Goal: Navigation & Orientation: Find specific page/section

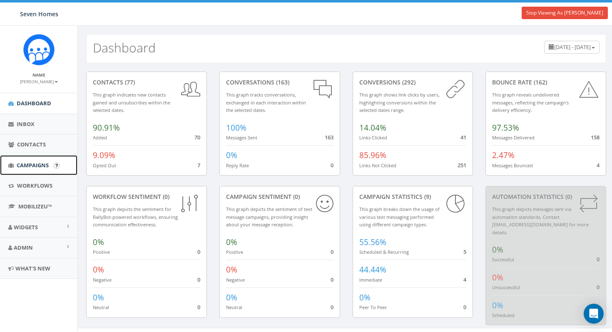
click at [35, 162] on span "Campaigns" at bounding box center [33, 164] width 32 height 7
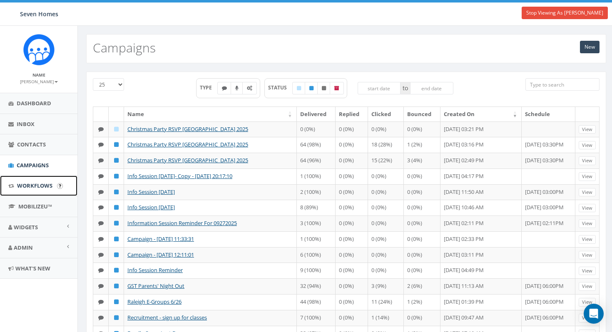
click at [30, 189] on span "Workflows" at bounding box center [34, 185] width 35 height 7
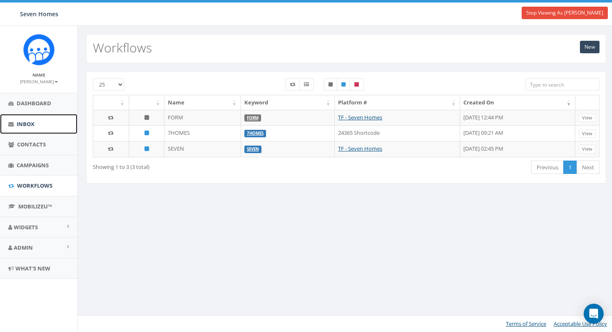
click at [34, 124] on span "Inbox" at bounding box center [26, 123] width 18 height 7
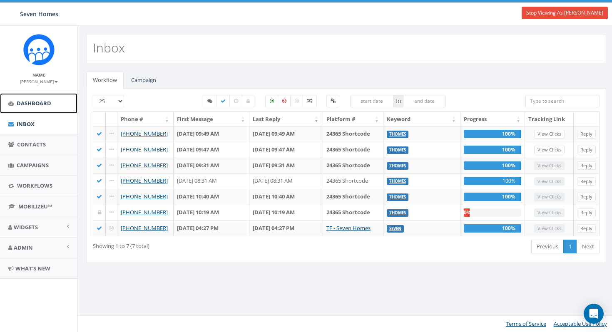
click at [36, 104] on span "Dashboard" at bounding box center [34, 102] width 35 height 7
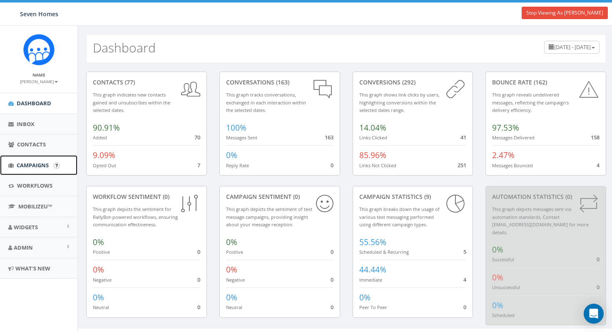
click at [35, 166] on span "Campaigns" at bounding box center [33, 164] width 32 height 7
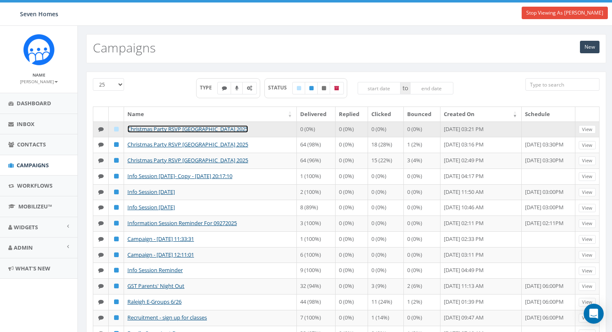
click at [196, 130] on link "Christmas Party RSVP [GEOGRAPHIC_DATA] 2025" at bounding box center [187, 128] width 121 height 7
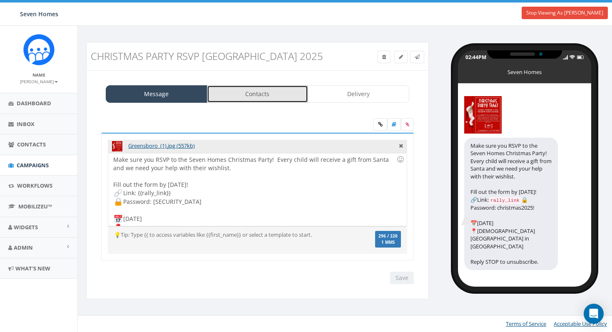
click at [267, 96] on link "Contacts" at bounding box center [258, 93] width 102 height 17
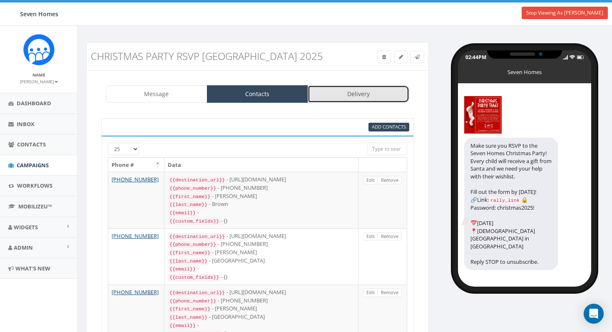
click at [347, 91] on link "Delivery" at bounding box center [358, 93] width 102 height 17
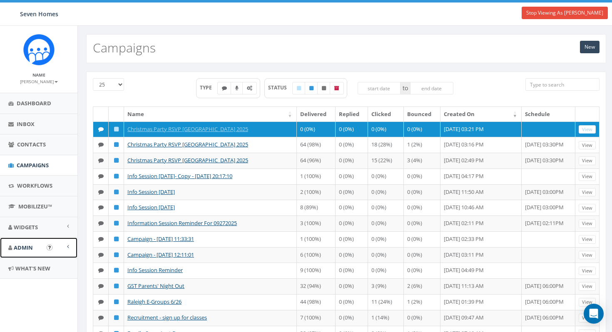
click at [30, 250] on span "Admin" at bounding box center [23, 247] width 19 height 7
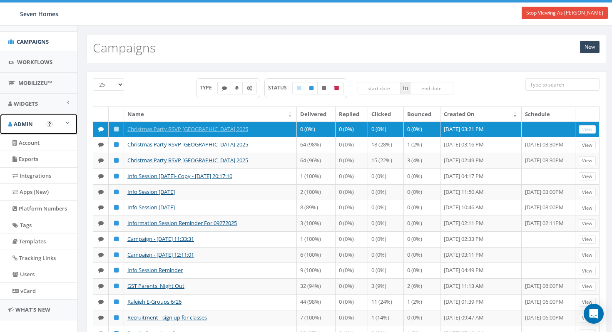
scroll to position [135, 0]
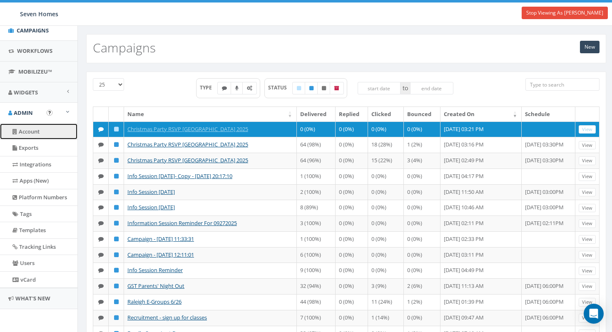
click at [36, 136] on link "Account" at bounding box center [38, 132] width 77 height 16
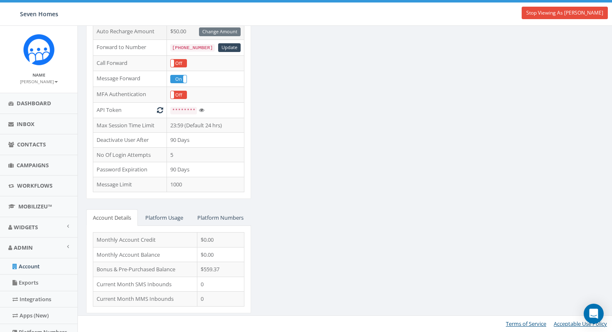
scroll to position [195, 0]
click at [177, 209] on link "Platform Usage" at bounding box center [164, 217] width 51 height 17
click at [191, 217] on link "Platform Numbers" at bounding box center [221, 217] width 60 height 17
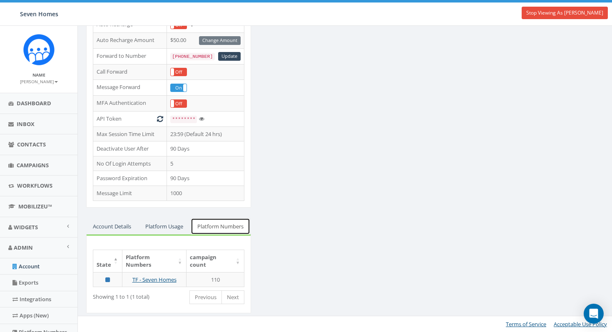
scroll to position [187, 0]
click at [127, 218] on link "Account Details" at bounding box center [112, 226] width 52 height 17
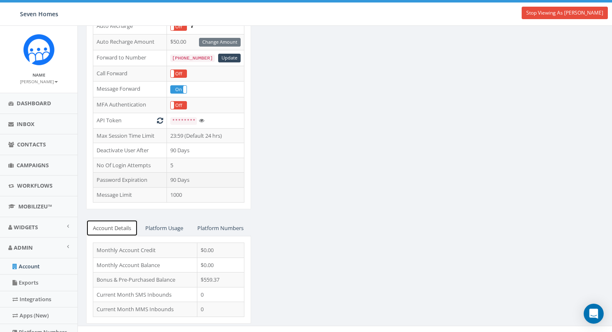
scroll to position [195, 0]
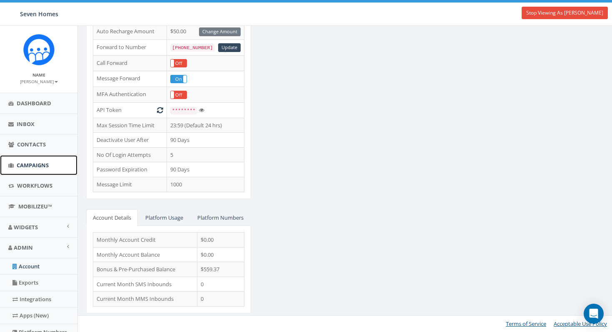
click at [36, 166] on span "Campaigns" at bounding box center [33, 164] width 32 height 7
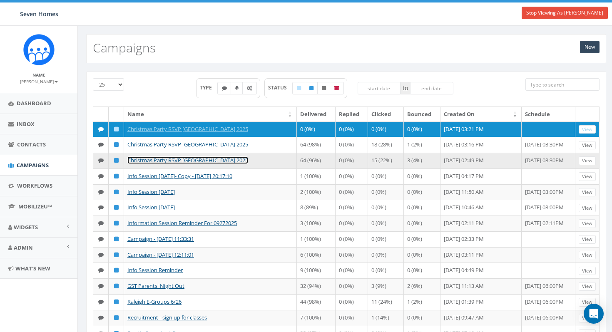
click at [155, 161] on link "Christmas Party RSVP [GEOGRAPHIC_DATA] 2025" at bounding box center [187, 159] width 121 height 7
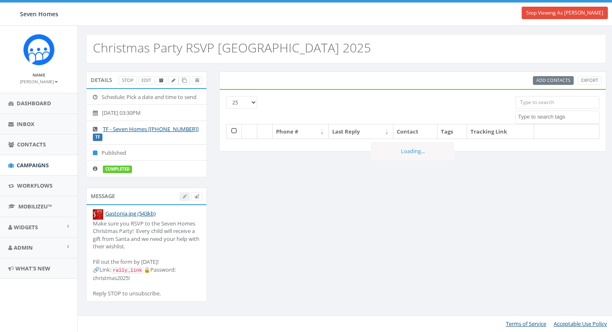
select select
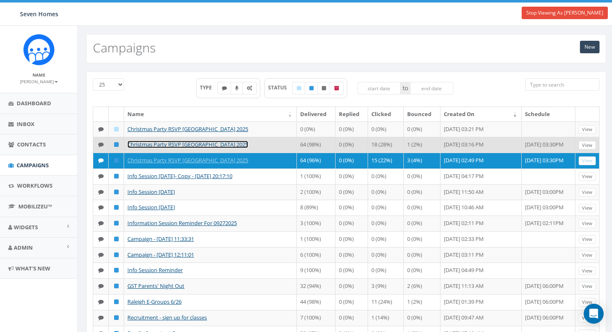
click at [197, 144] on link "Christmas Party RSVP [GEOGRAPHIC_DATA] 2025" at bounding box center [187, 144] width 121 height 7
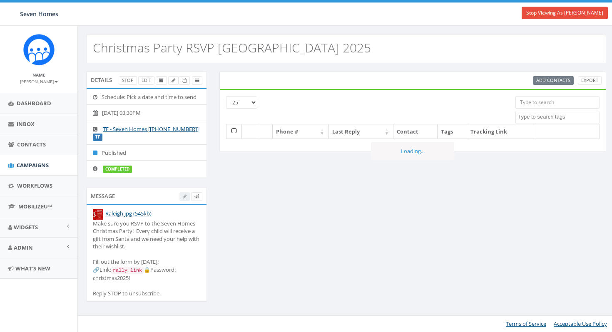
select select
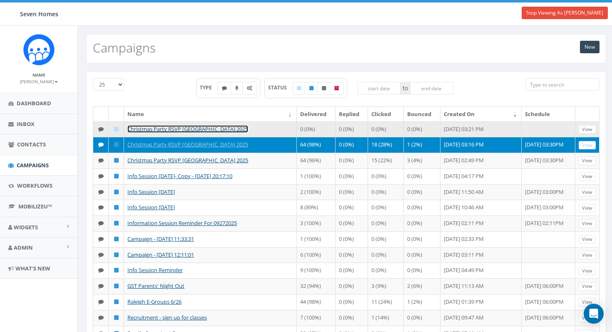
click at [193, 127] on link "Christmas Party RSVP [GEOGRAPHIC_DATA] 2025" at bounding box center [187, 128] width 121 height 7
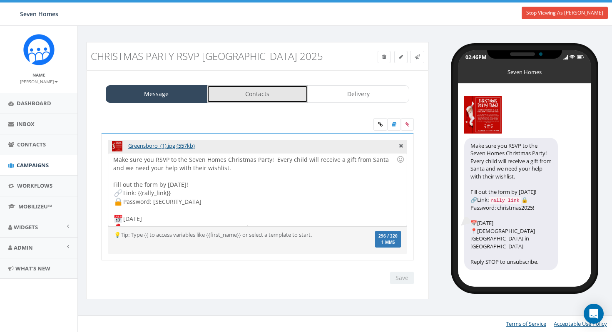
click at [284, 90] on link "Contacts" at bounding box center [258, 93] width 102 height 17
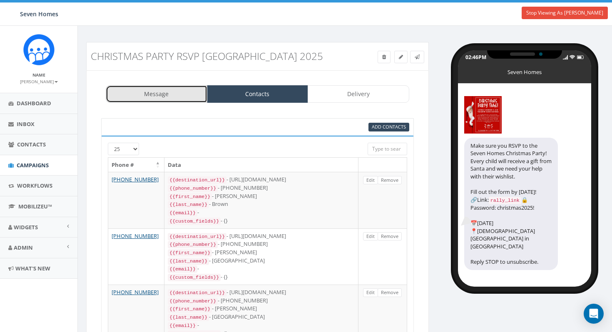
click at [127, 93] on link "Message" at bounding box center [157, 93] width 102 height 17
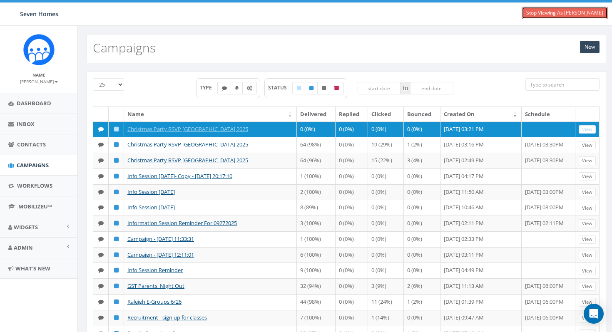
click at [548, 12] on link "Stop Viewing As Nick McNeill" at bounding box center [564, 13] width 86 height 12
